Goal: Task Accomplishment & Management: Complete application form

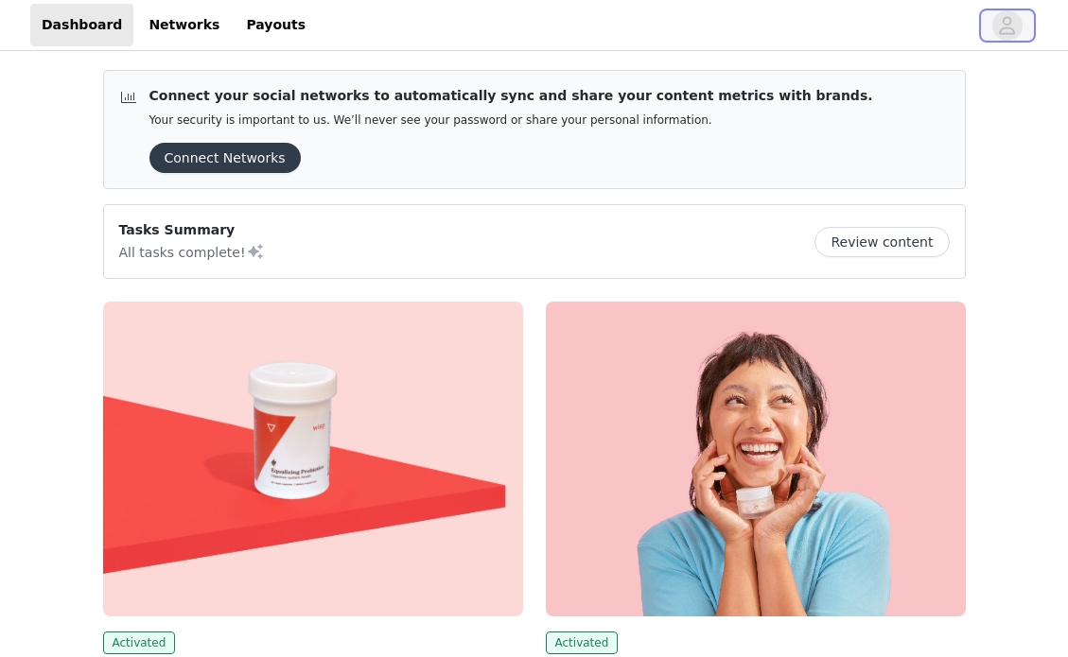
click at [1021, 19] on button "button" at bounding box center [1007, 25] width 53 height 30
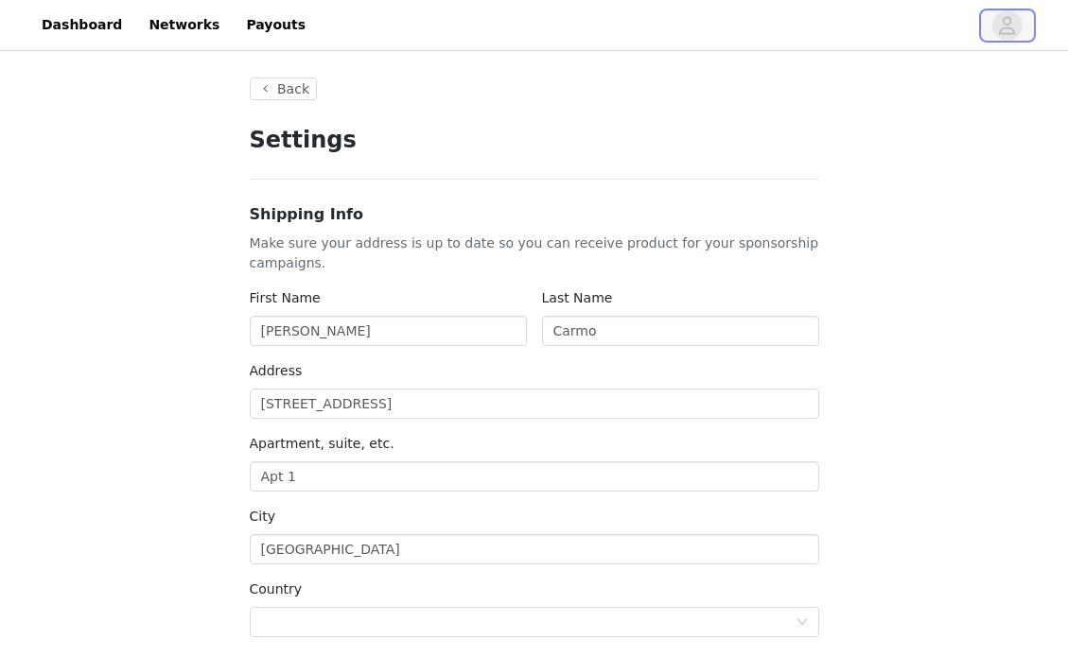
type input "+1 ([GEOGRAPHIC_DATA])"
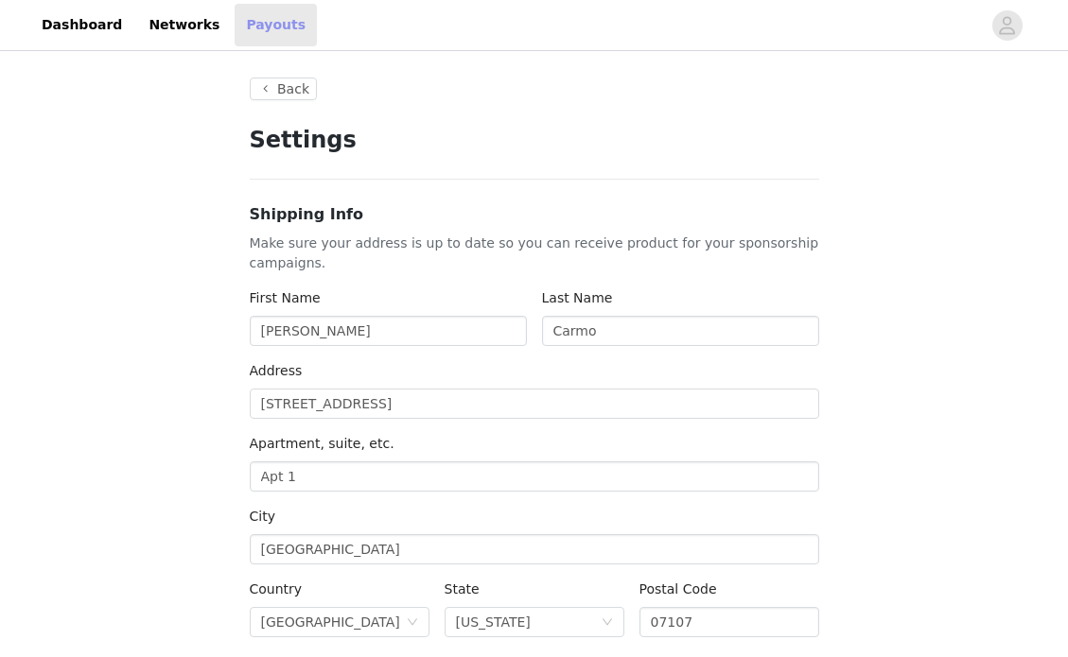
click at [268, 25] on link "Payouts" at bounding box center [276, 25] width 82 height 43
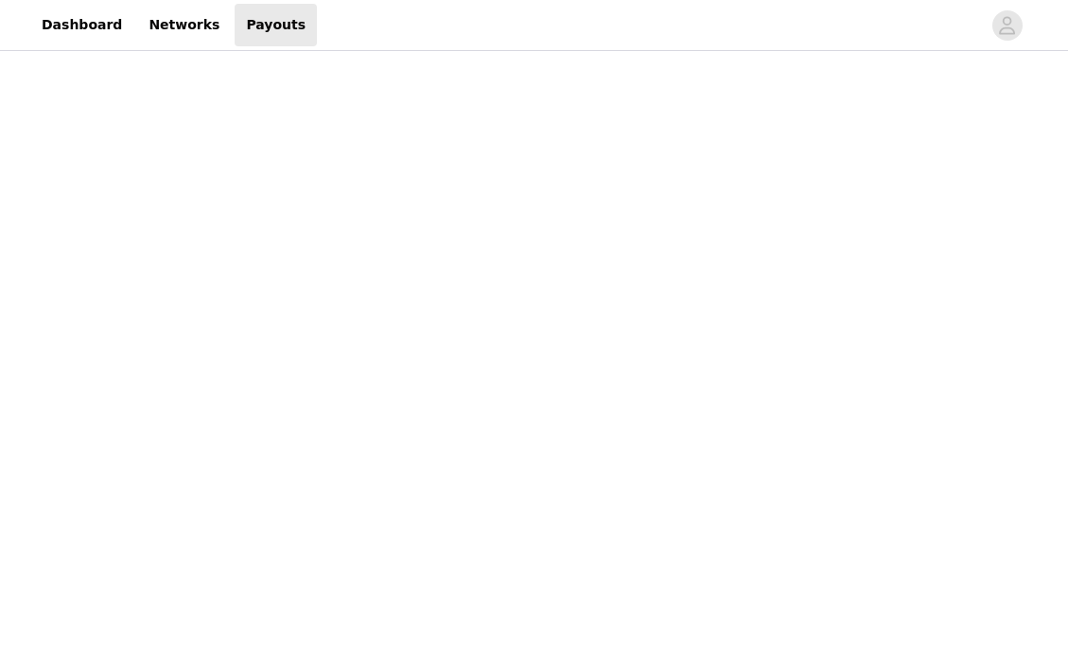
scroll to position [547, 0]
click at [868, 319] on div "Payouts View your payment related transactions. Payout Activity View and track …" at bounding box center [534, 499] width 1068 height 1983
click at [249, 26] on link "Payouts" at bounding box center [276, 25] width 82 height 43
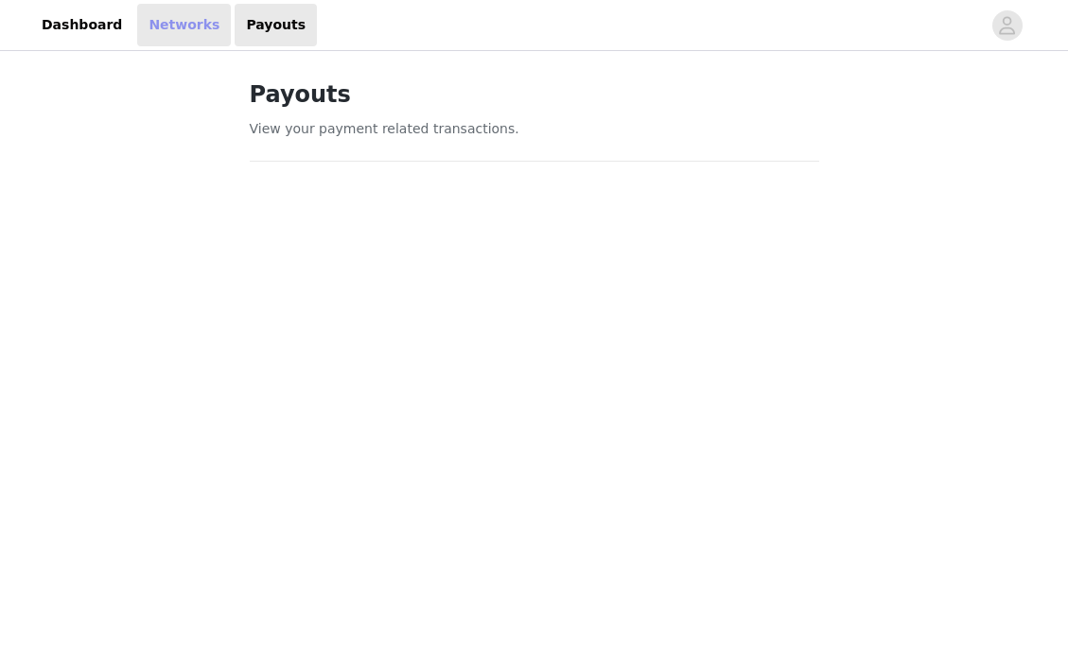
click at [161, 23] on link "Networks" at bounding box center [184, 25] width 94 height 43
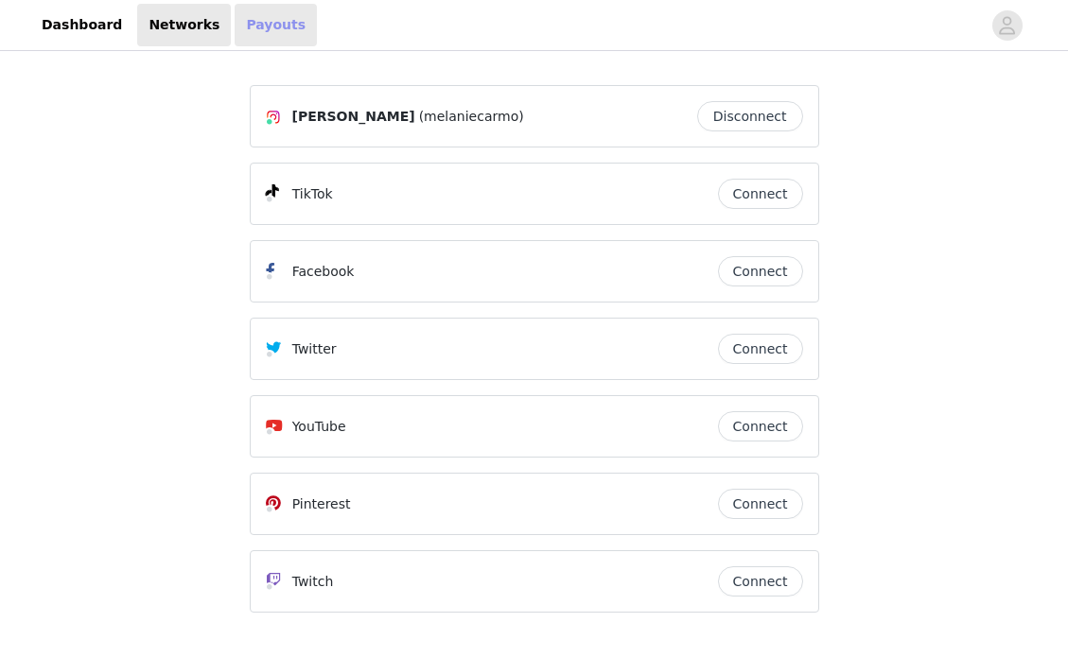
click at [244, 14] on link "Payouts" at bounding box center [276, 25] width 82 height 43
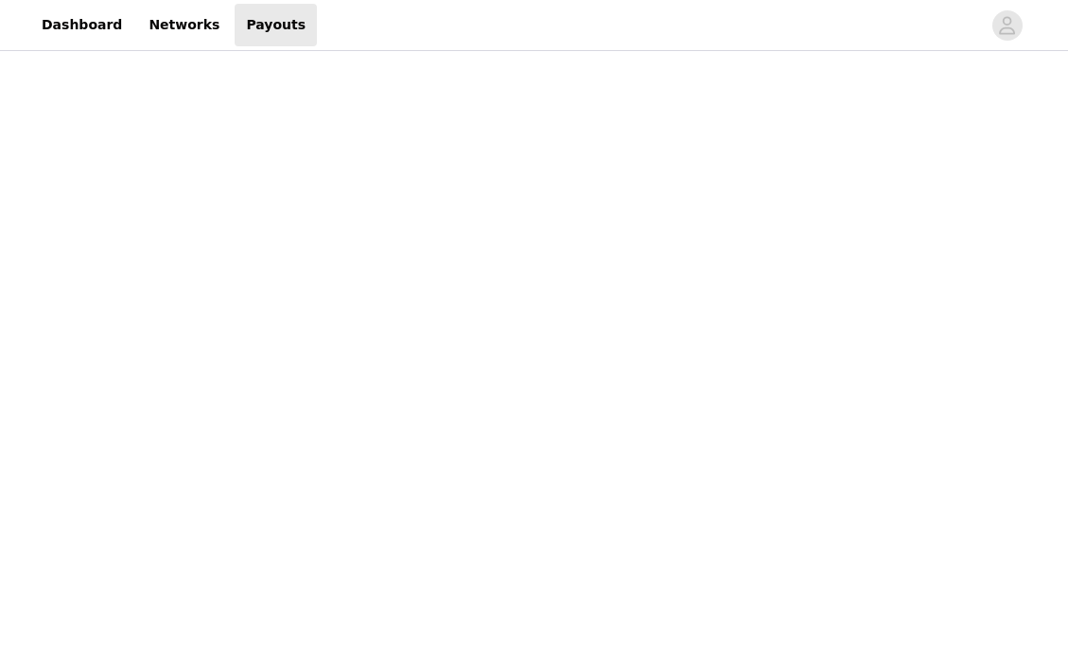
scroll to position [230, 0]
click at [201, 477] on div "Payouts View your payment related transactions. Payout Activity View and track …" at bounding box center [534, 648] width 1068 height 1647
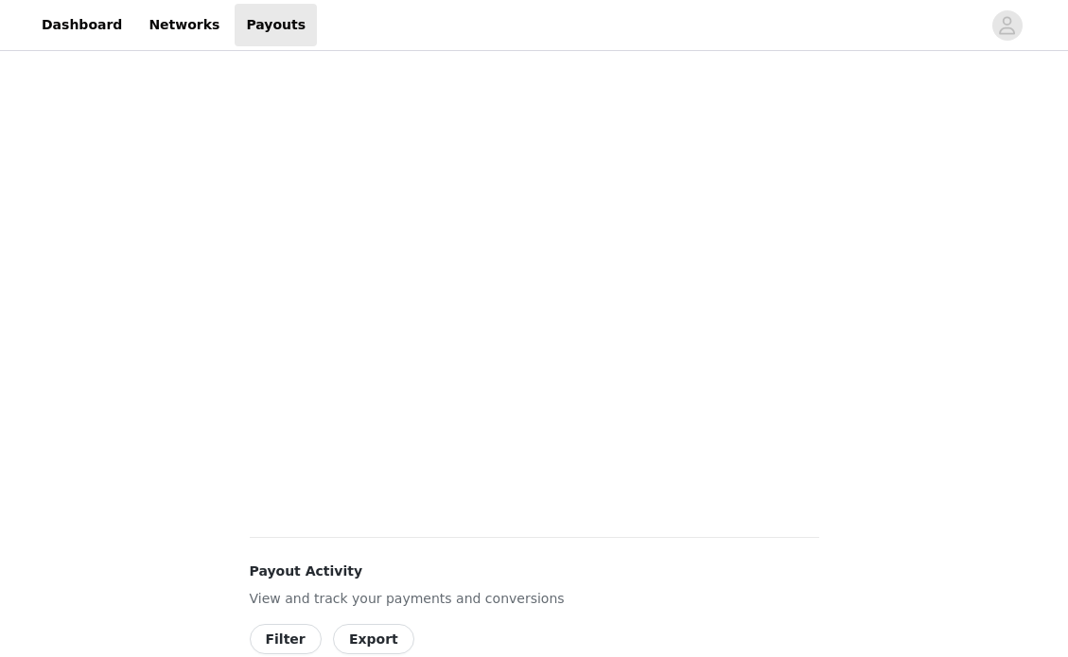
scroll to position [0, 0]
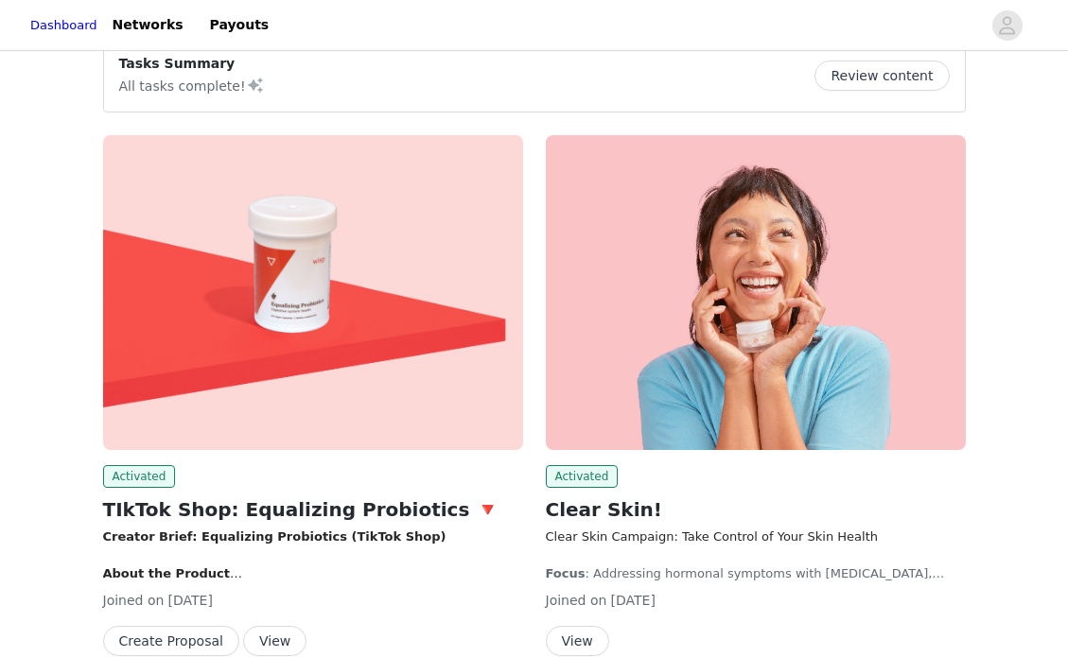
scroll to position [185, 0]
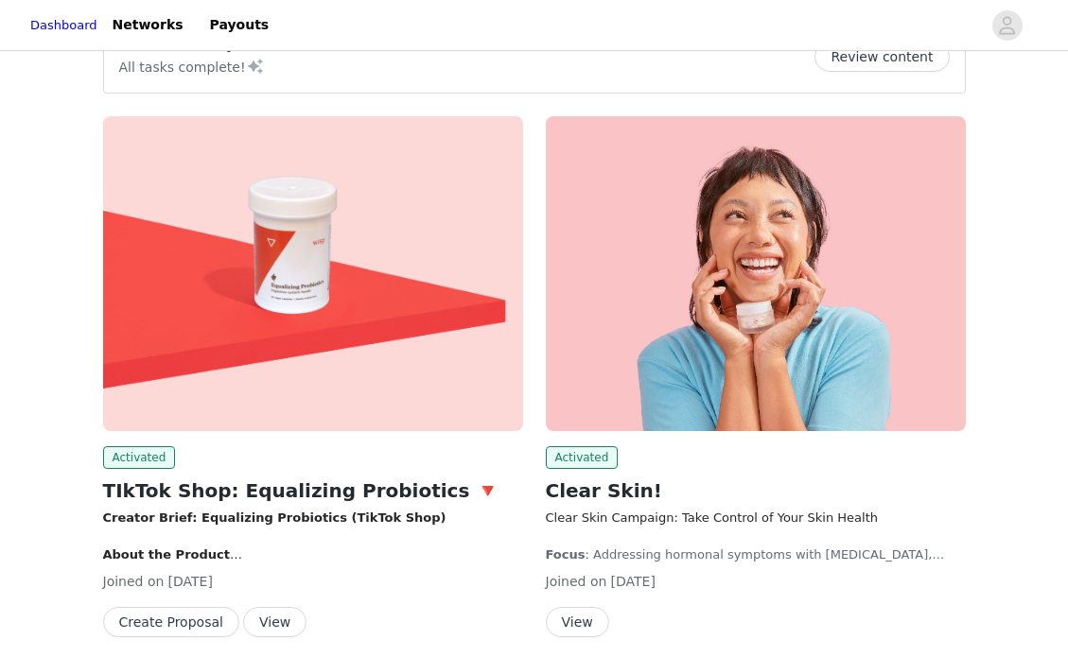
click at [264, 626] on button "View" at bounding box center [274, 622] width 63 height 30
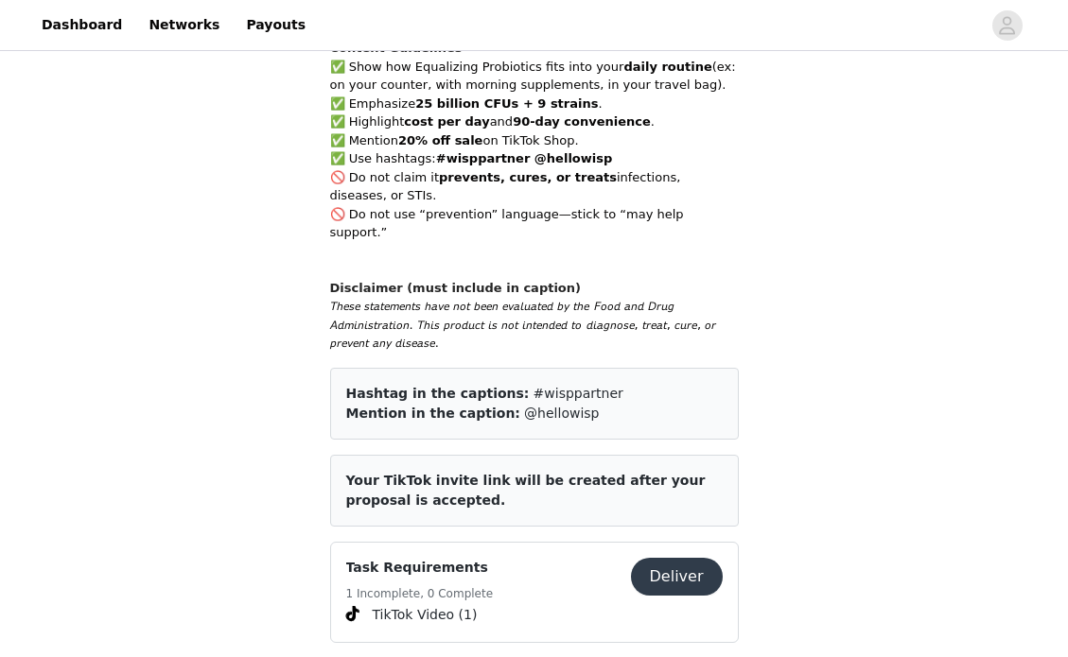
scroll to position [1370, 0]
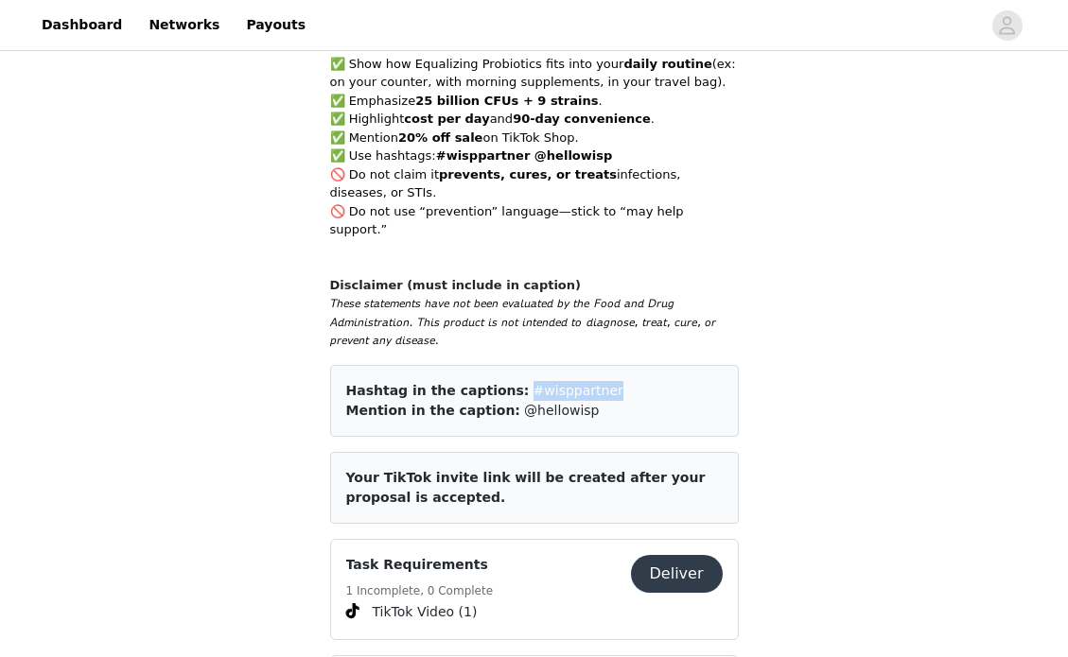
drag, startPoint x: 505, startPoint y: 303, endPoint x: 606, endPoint y: 303, distance: 101.2
click at [606, 381] on div "Hashtag in the captions: #wisppartner" at bounding box center [534, 391] width 376 height 20
copy span "#wisppartner"
drag, startPoint x: 568, startPoint y: 323, endPoint x: 495, endPoint y: 323, distance: 73.8
click at [495, 401] on div "Mention in the caption: @hellowisp" at bounding box center [534, 411] width 376 height 20
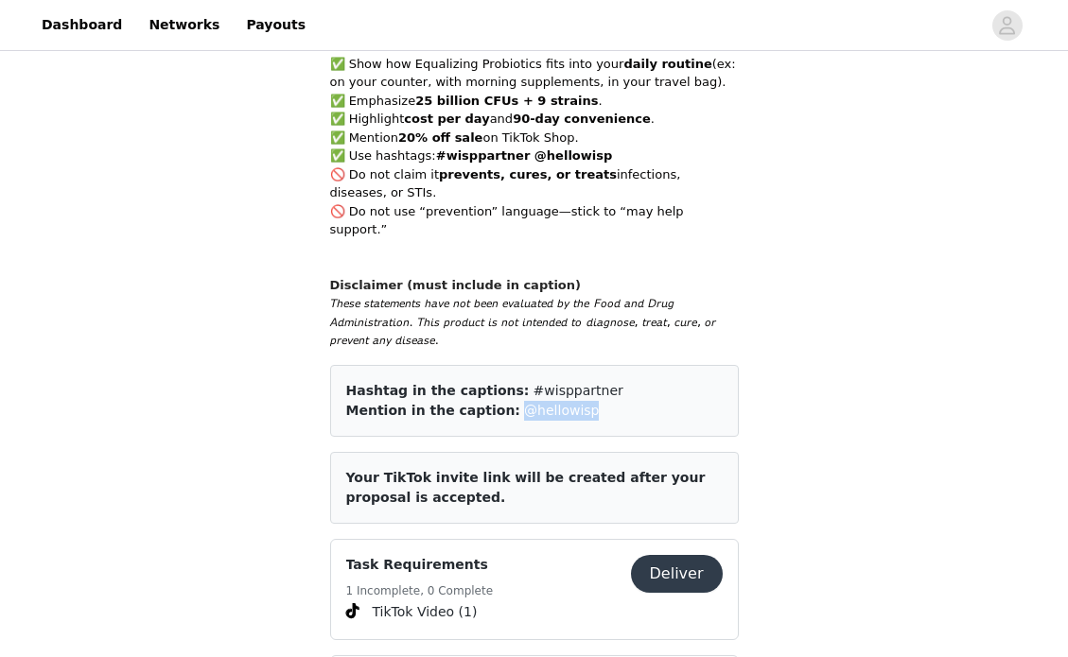
copy span "@hellowisp"
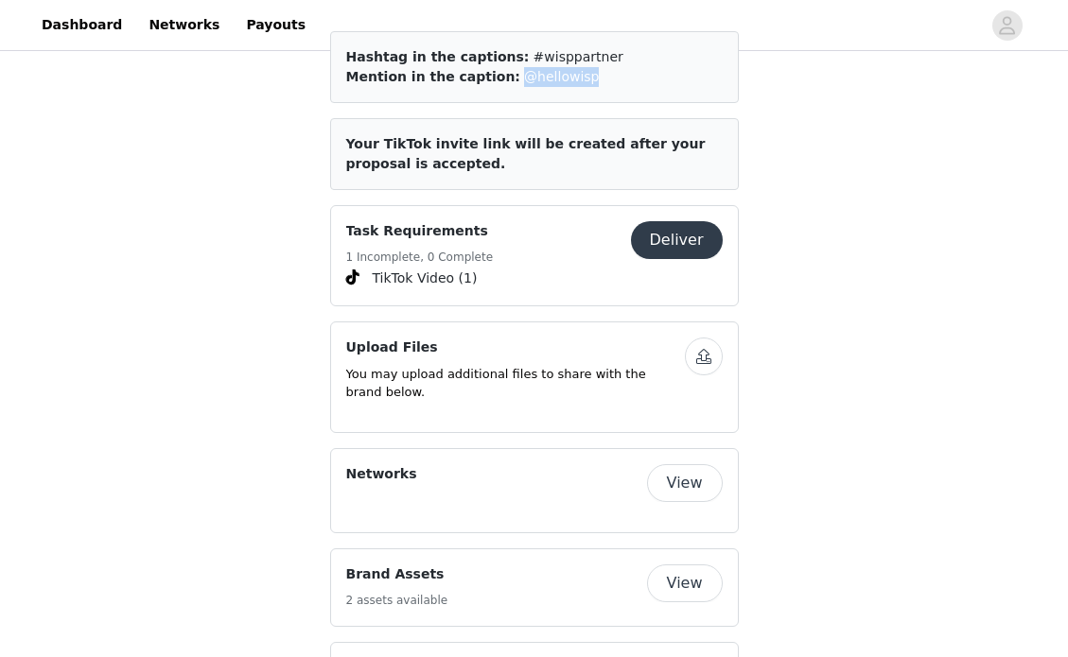
scroll to position [1865, 0]
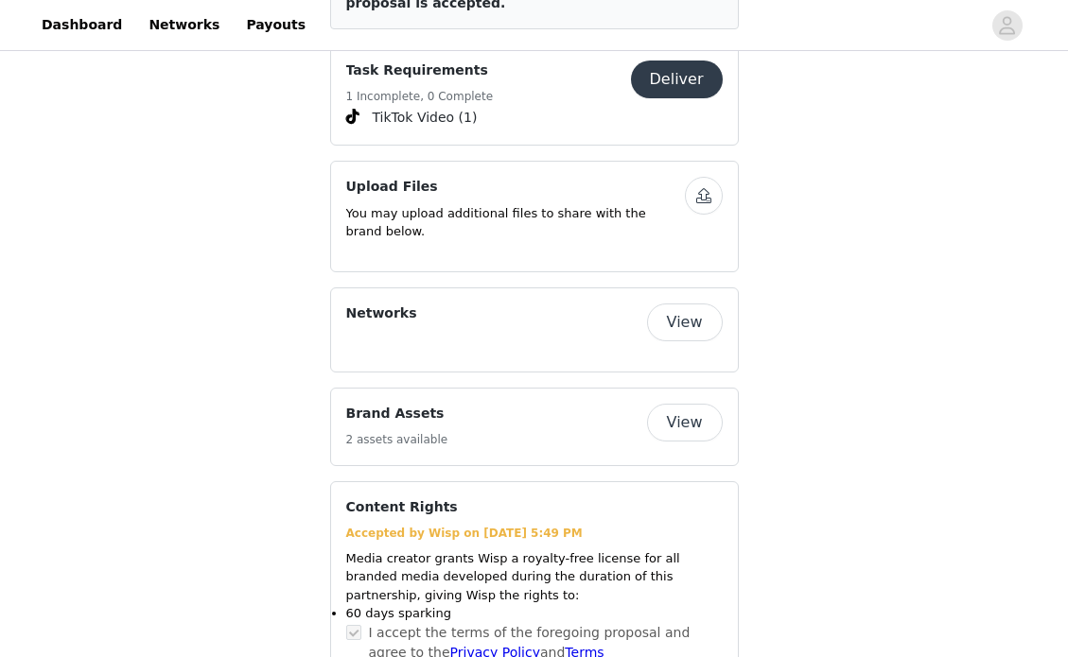
click at [353, 604] on li "60 days sparking" at bounding box center [534, 613] width 376 height 19
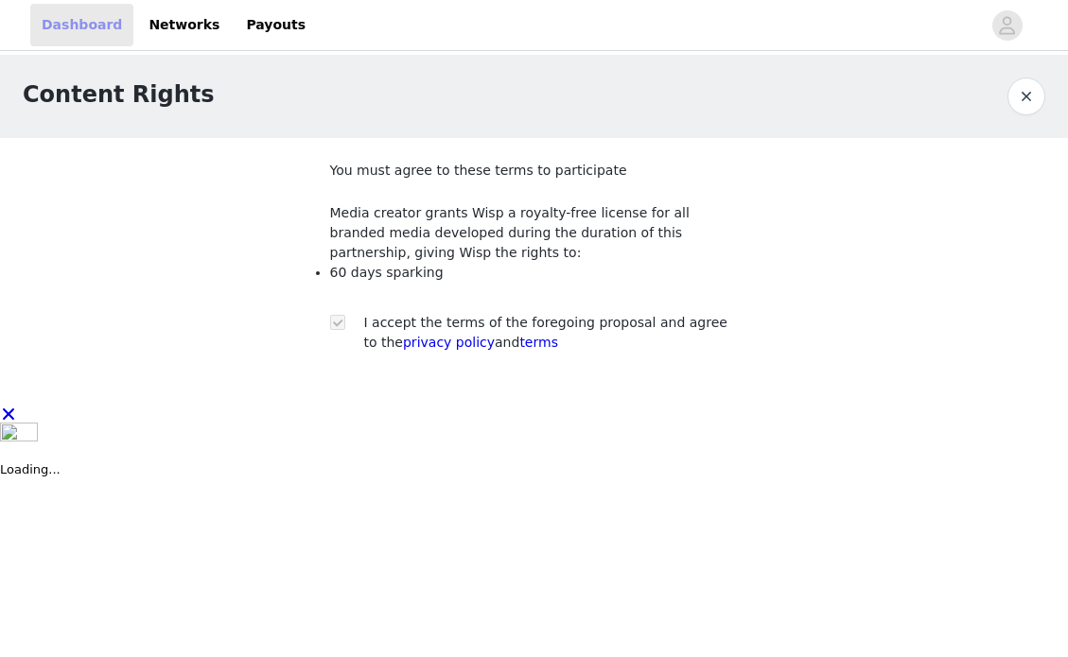
click at [66, 22] on link "Dashboard" at bounding box center [81, 25] width 103 height 43
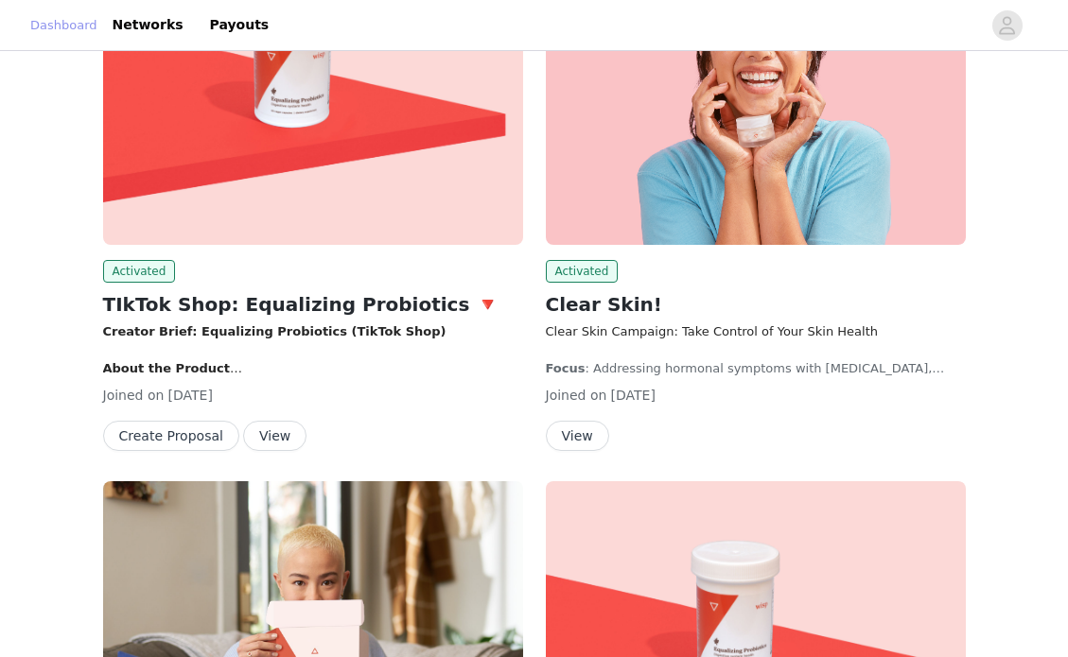
scroll to position [375, 0]
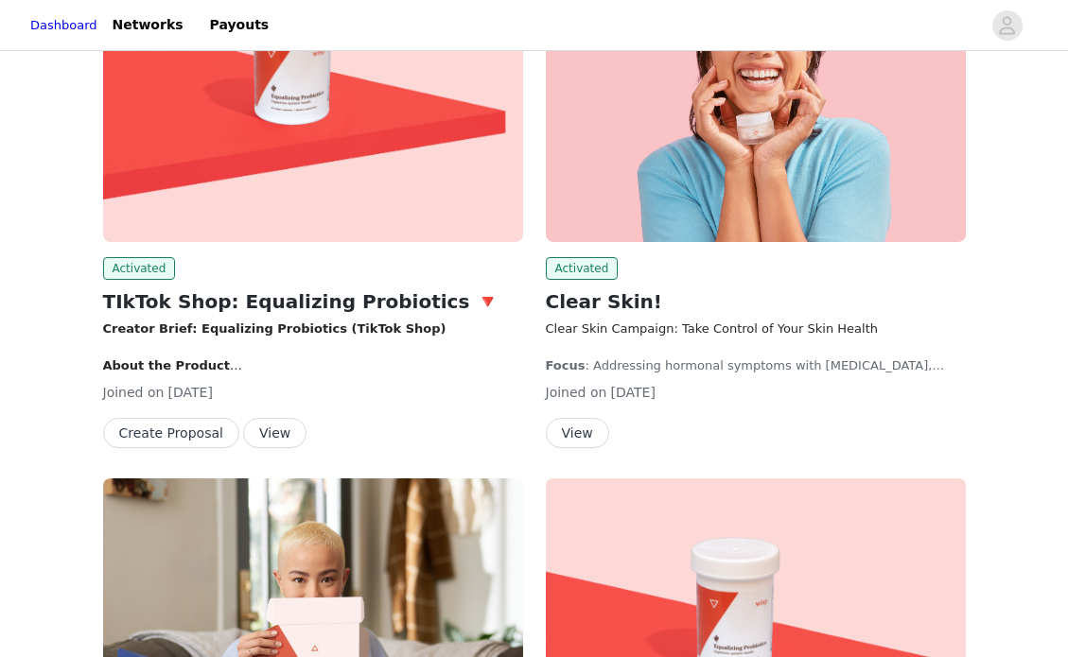
click at [153, 439] on button "Create Proposal" at bounding box center [171, 433] width 136 height 30
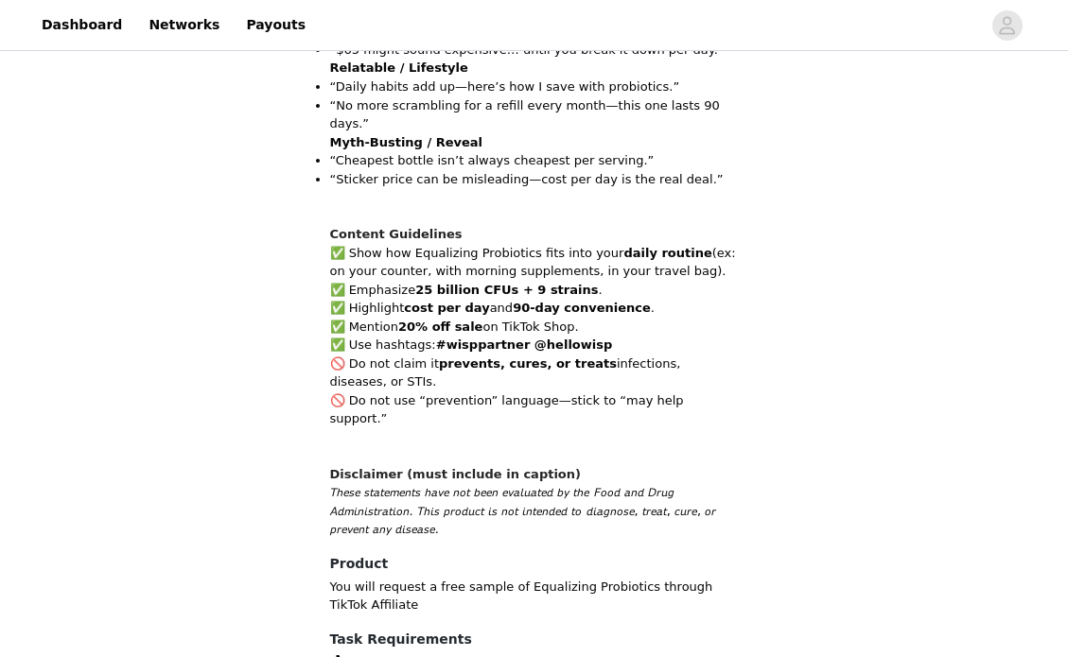
scroll to position [1609, 0]
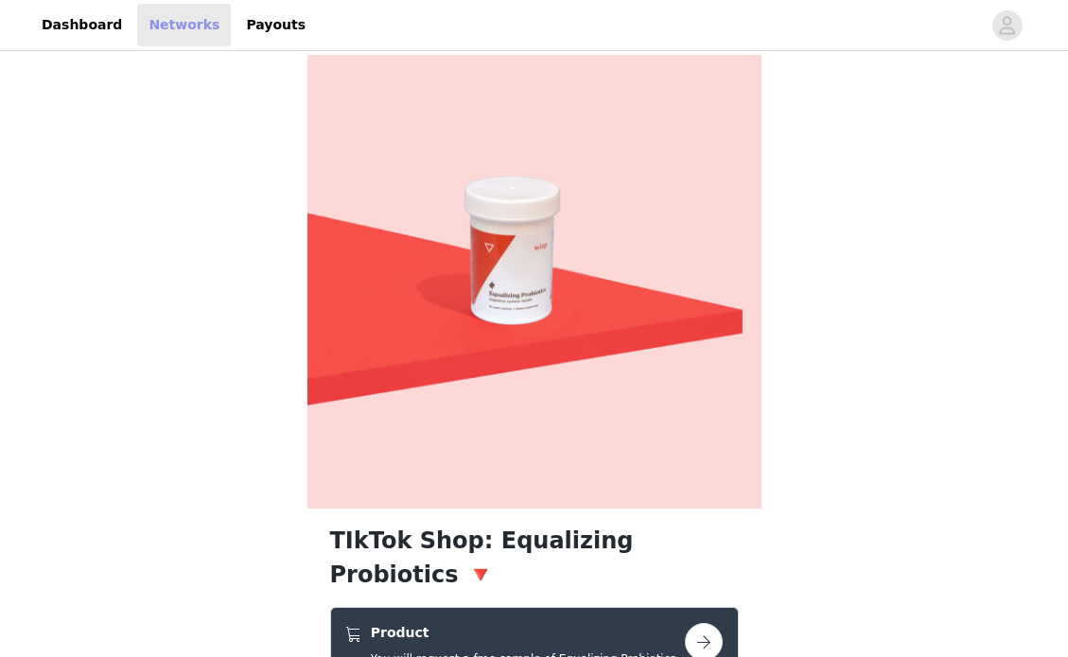
scroll to position [840, 0]
